Goal: Entertainment & Leisure: Consume media (video, audio)

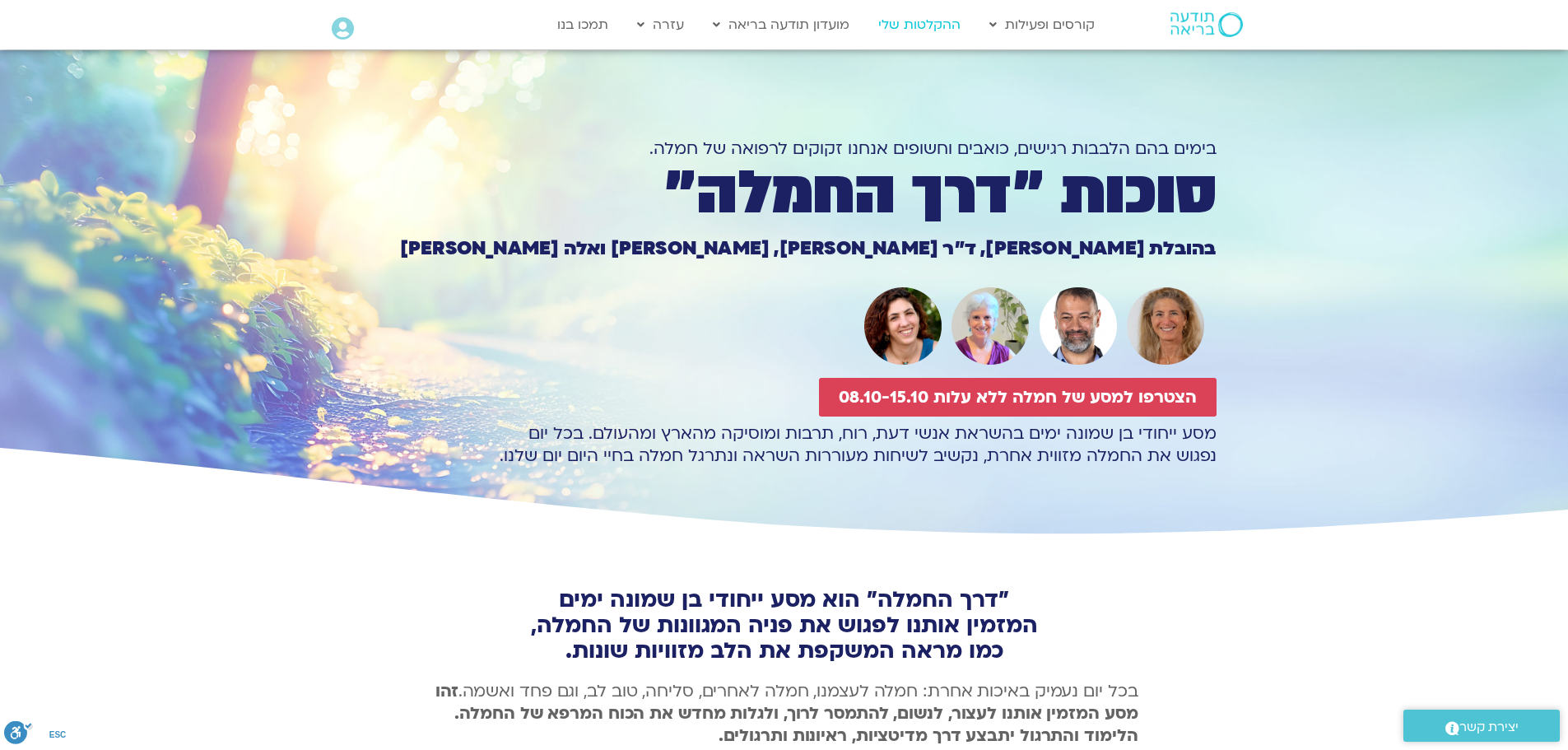
click at [925, 25] on link "ההקלטות שלי" at bounding box center [919, 25] width 99 height 31
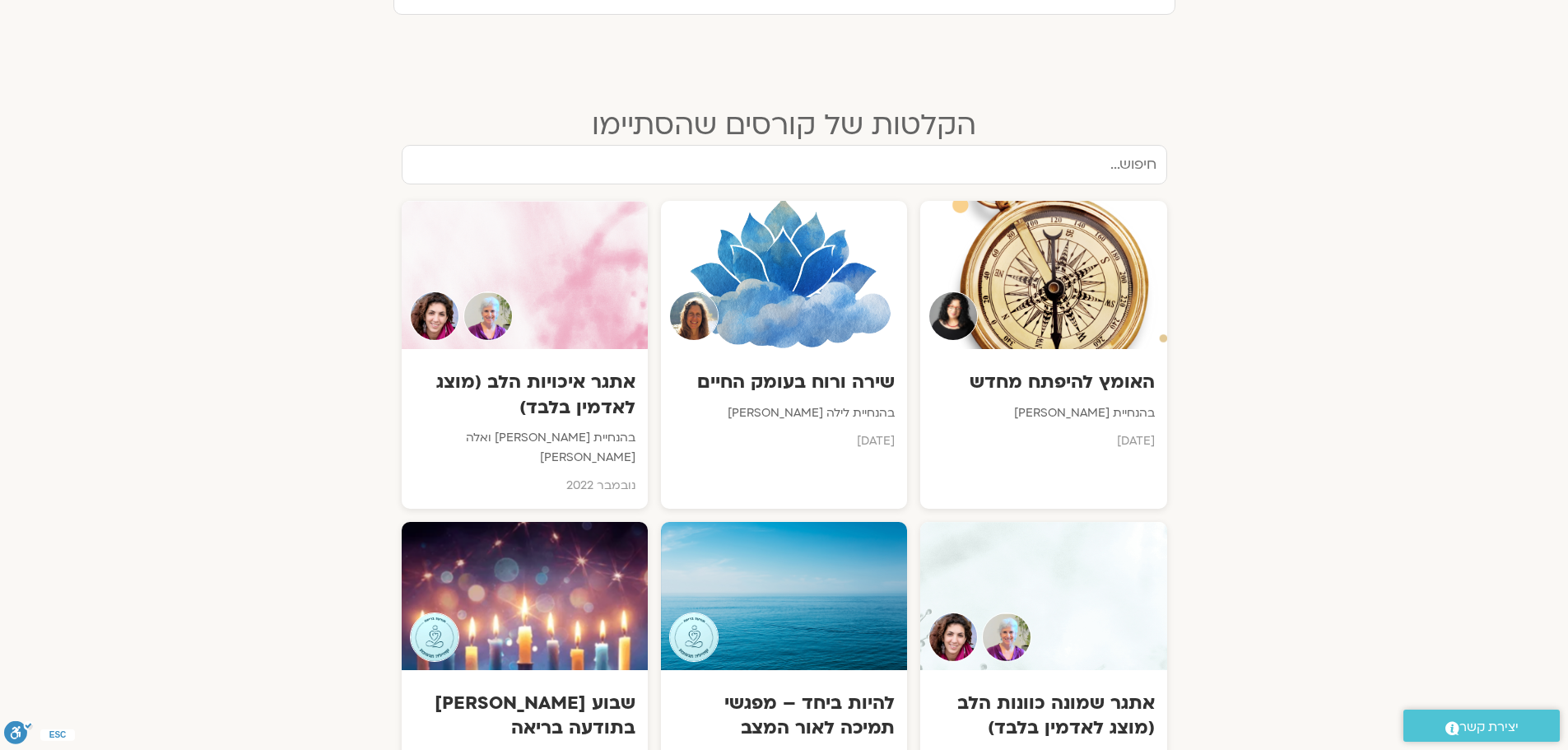
scroll to position [659, 0]
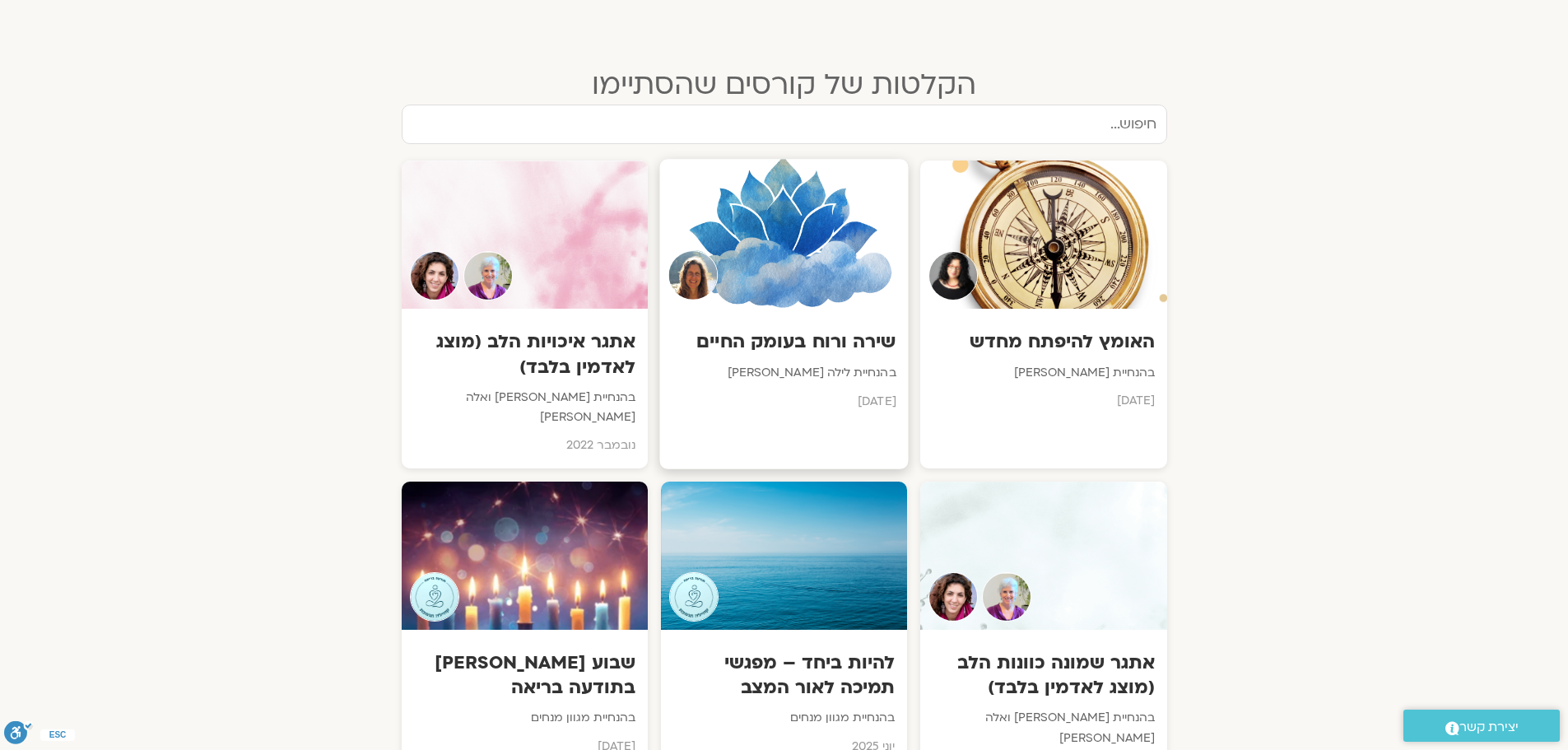
click at [867, 336] on h3 "שירה ורוח בעומק החיים" at bounding box center [783, 343] width 224 height 26
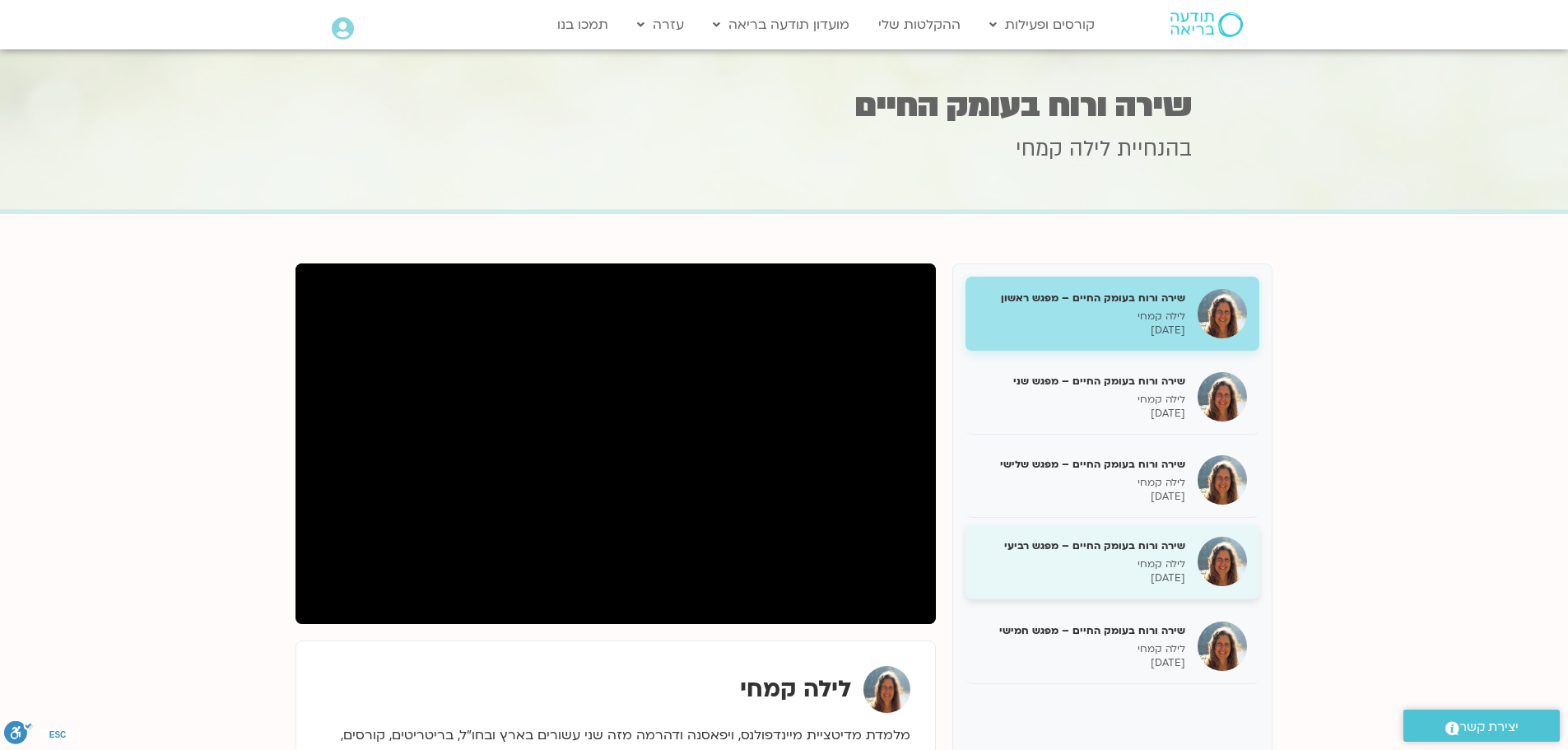
click at [1114, 542] on h5 "שירה ורוח בעומק החיים – מפגש רביעי" at bounding box center [1082, 545] width 208 height 14
